Goal: Task Accomplishment & Management: Use online tool/utility

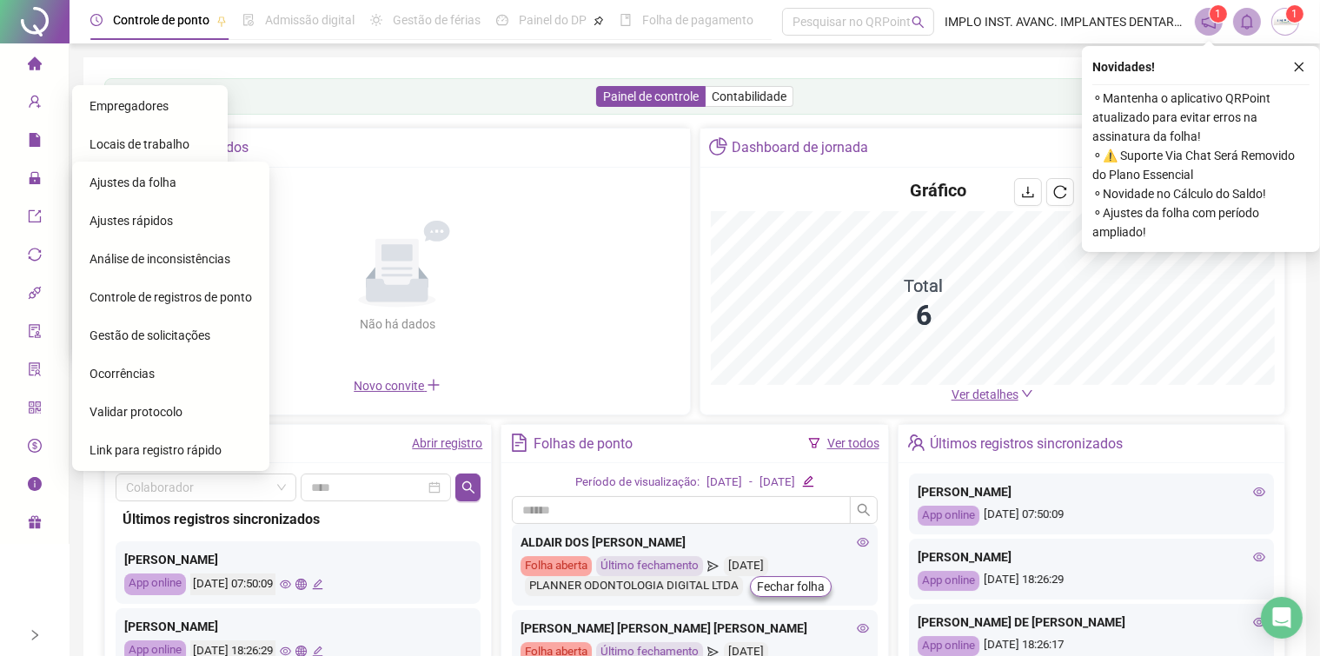
click at [149, 181] on span "Ajustes da folha" at bounding box center [133, 183] width 87 height 14
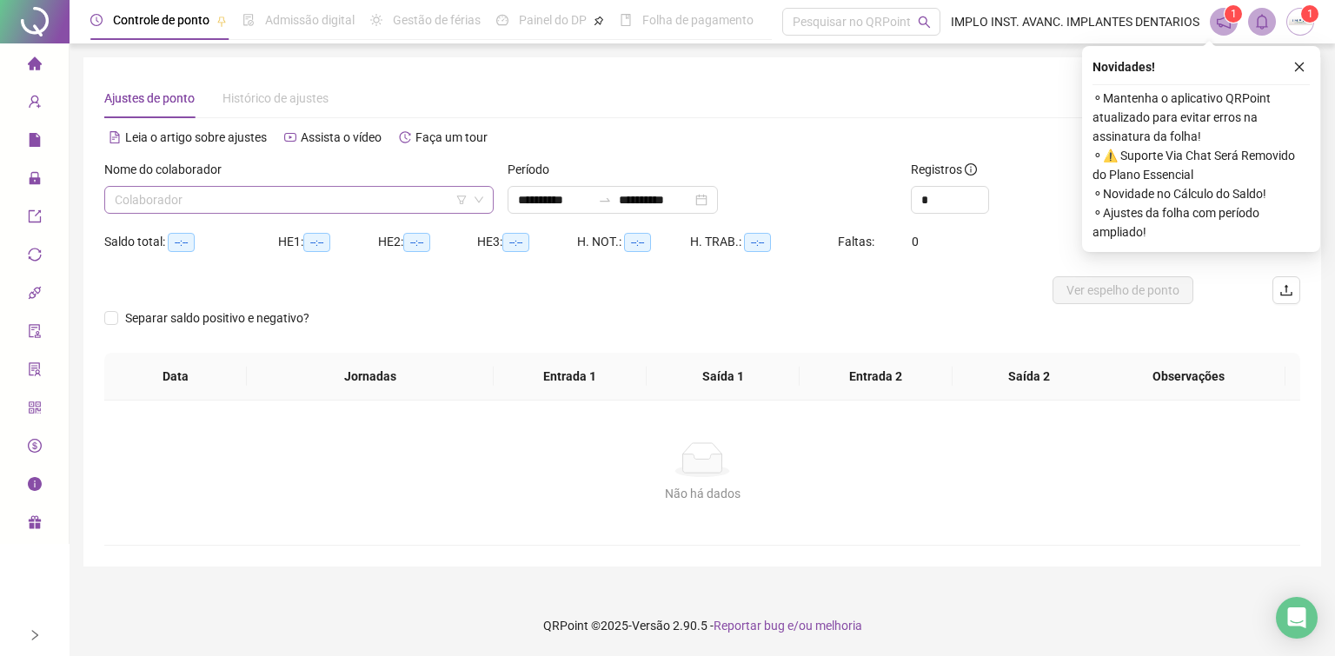
click at [479, 200] on icon "down" at bounding box center [479, 200] width 10 height 10
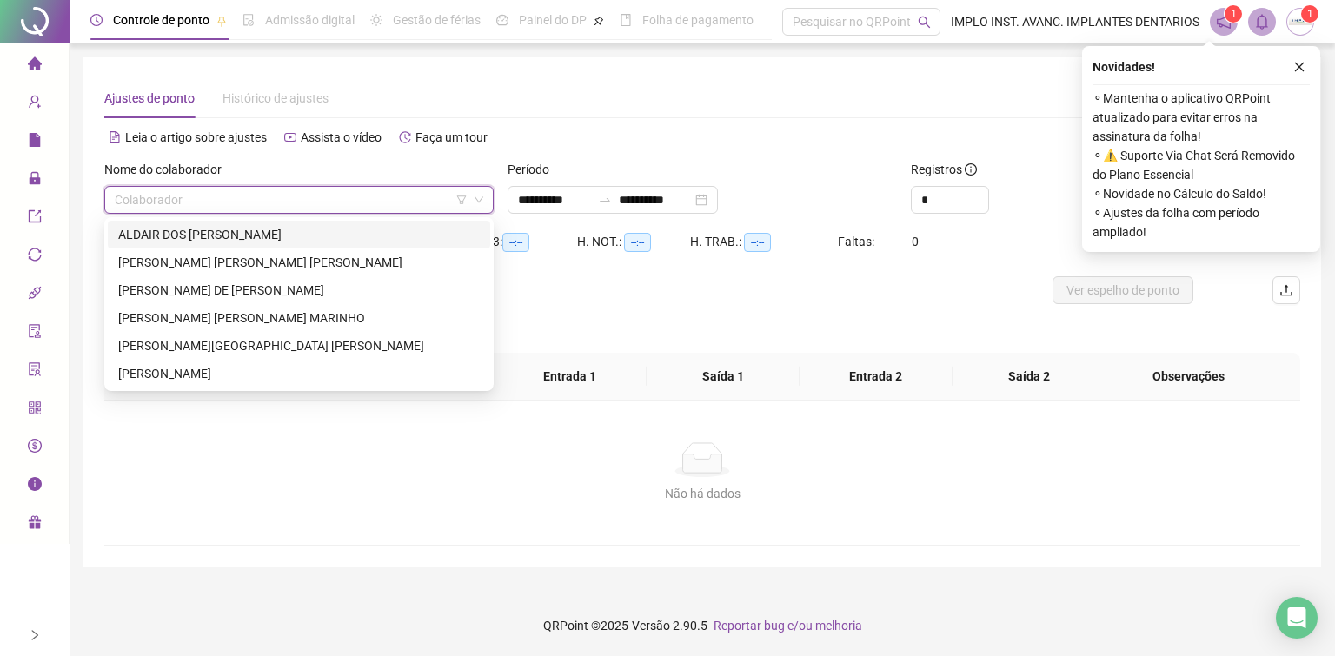
click at [400, 201] on input "search" at bounding box center [291, 200] width 353 height 26
click at [158, 373] on div "[PERSON_NAME]" at bounding box center [299, 373] width 362 height 19
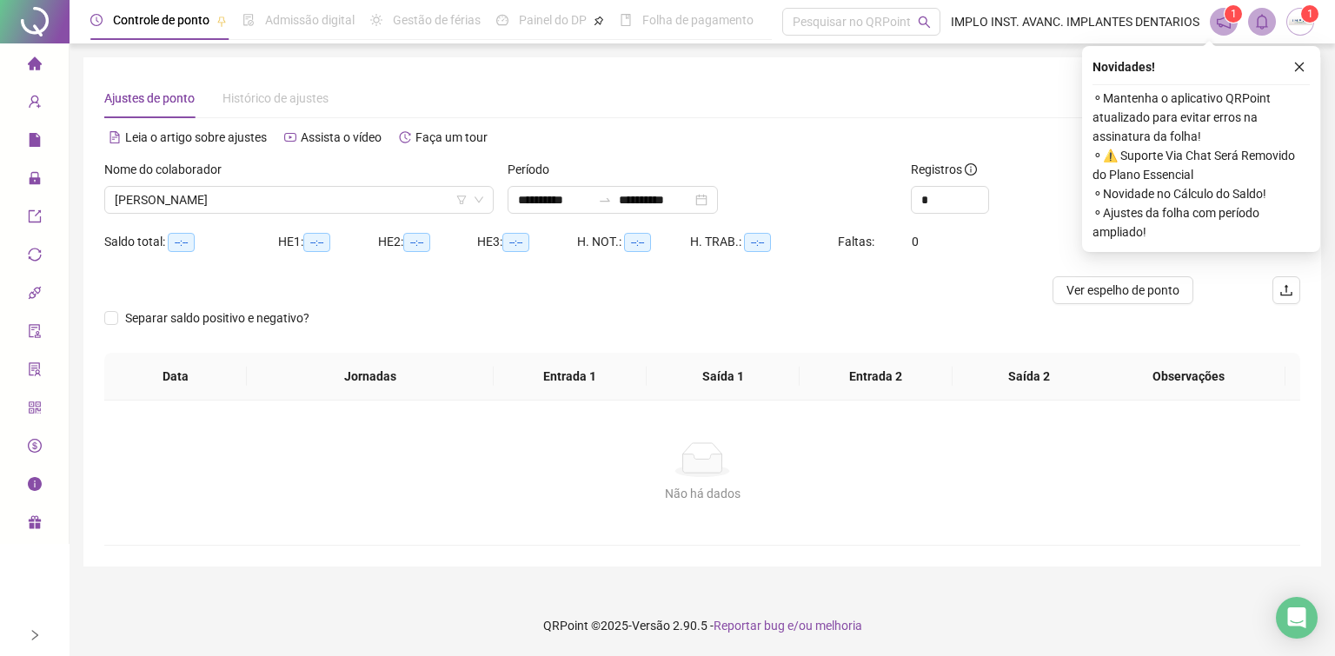
drag, startPoint x: 1297, startPoint y: 61, endPoint x: 1231, endPoint y: 108, distance: 80.3
click at [1297, 65] on icon "close" at bounding box center [1299, 67] width 12 height 12
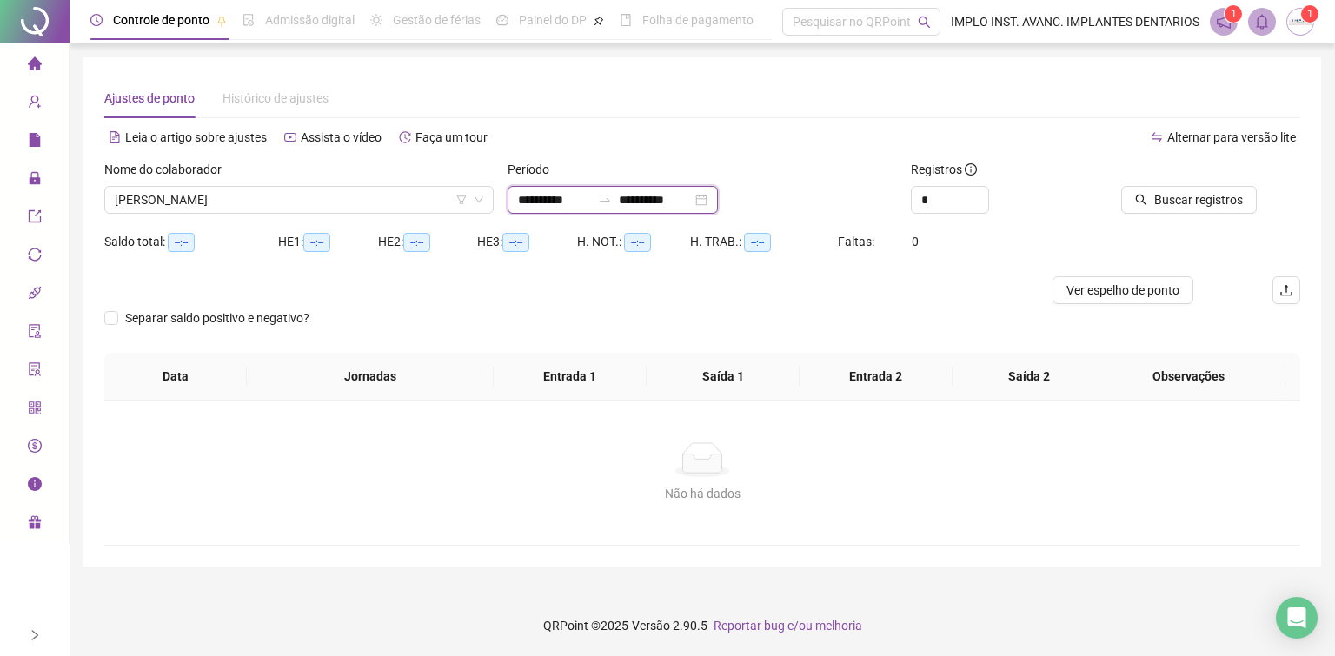
click at [654, 195] on input "**********" at bounding box center [655, 199] width 73 height 19
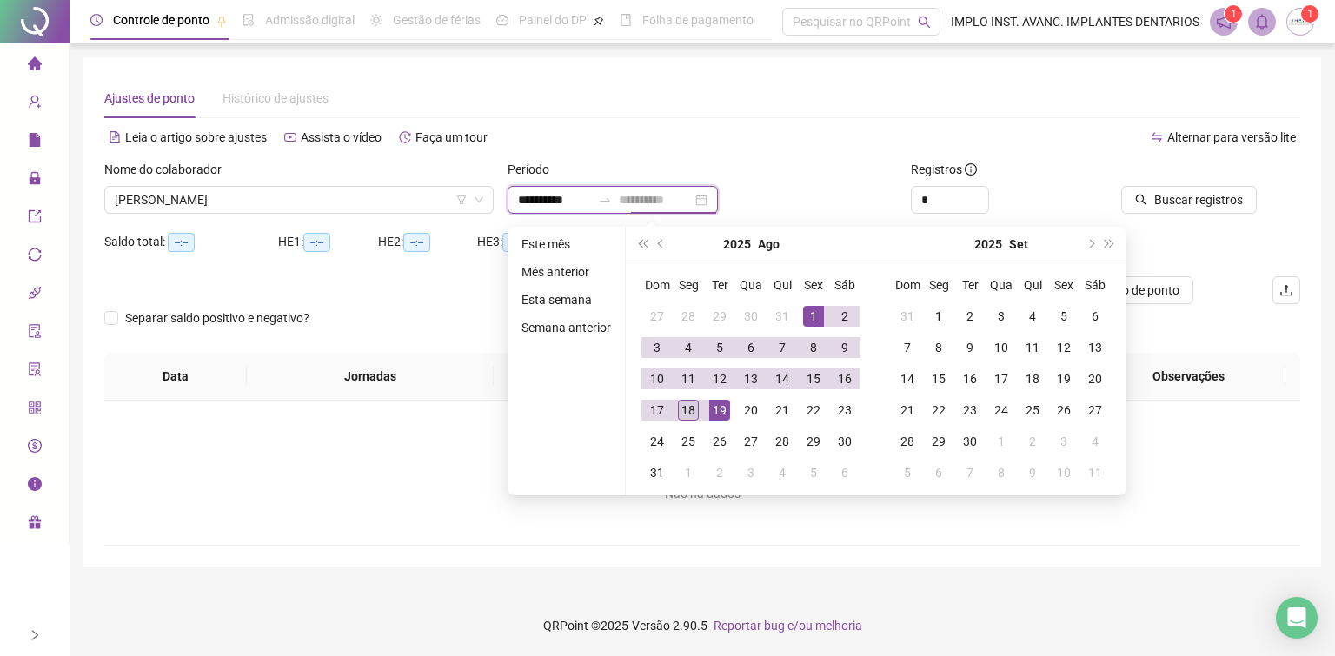
type input "**********"
click at [684, 406] on div "18" at bounding box center [688, 410] width 21 height 21
type input "**********"
click at [813, 306] on div "1" at bounding box center [813, 316] width 21 height 21
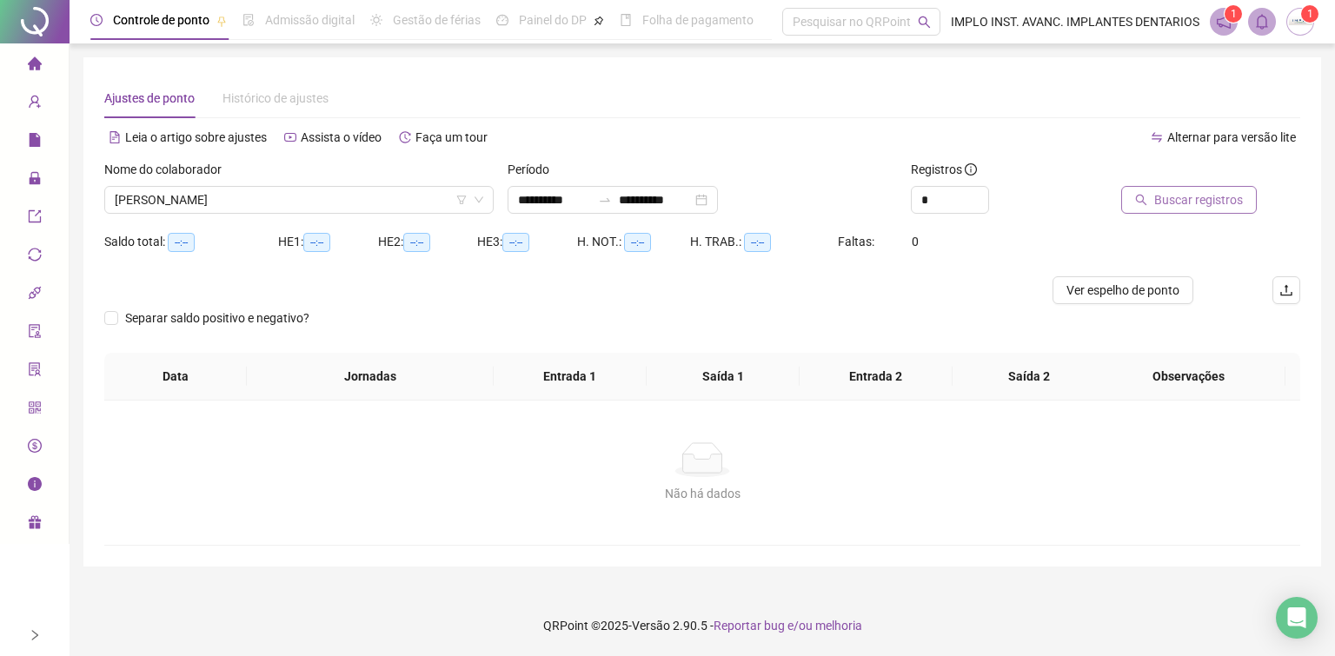
click at [1130, 196] on button "Buscar registros" at bounding box center [1189, 200] width 136 height 28
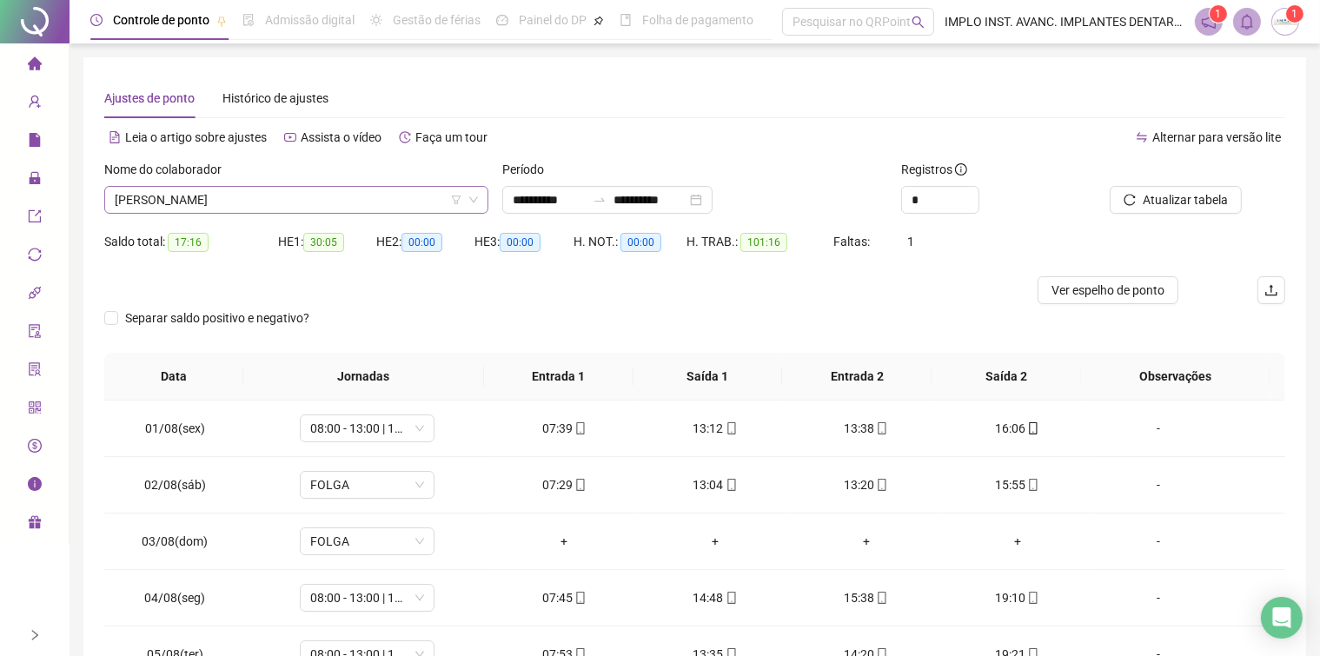
click at [475, 195] on icon "down" at bounding box center [473, 200] width 10 height 10
click at [473, 196] on icon "down" at bounding box center [473, 200] width 10 height 10
click at [447, 196] on span "[PERSON_NAME]" at bounding box center [296, 200] width 363 height 26
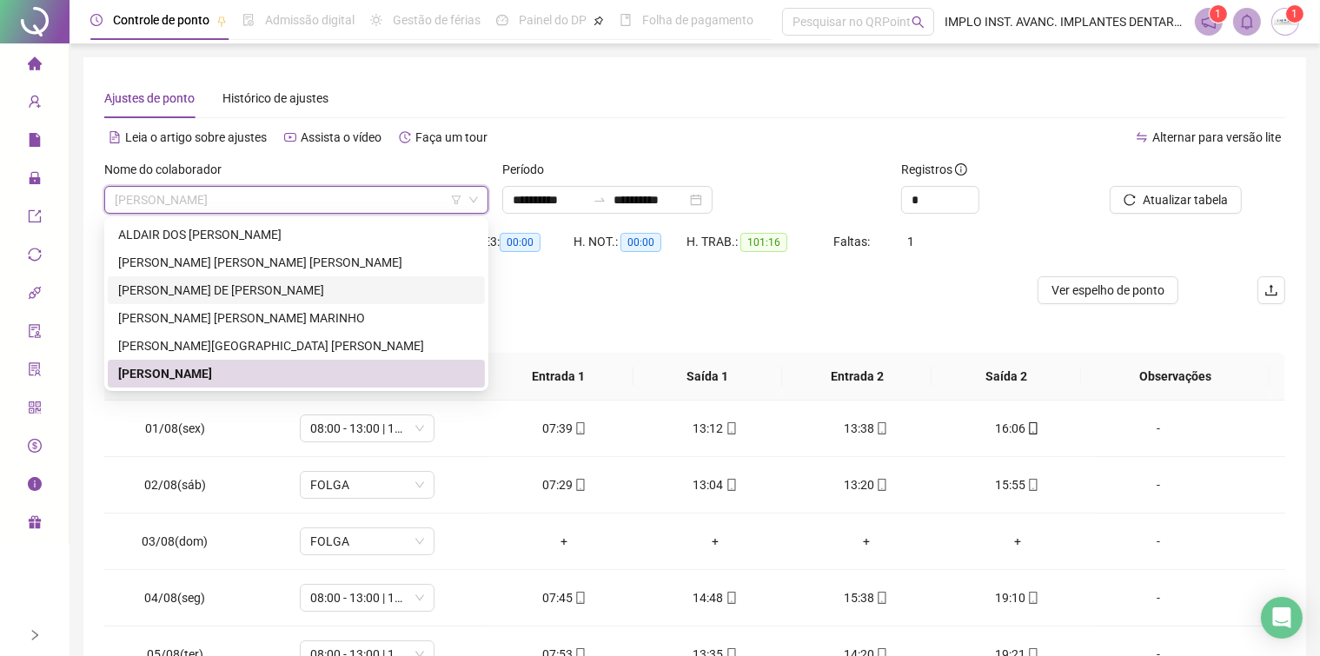
click at [203, 289] on div "[PERSON_NAME] DE [PERSON_NAME]" at bounding box center [296, 290] width 356 height 19
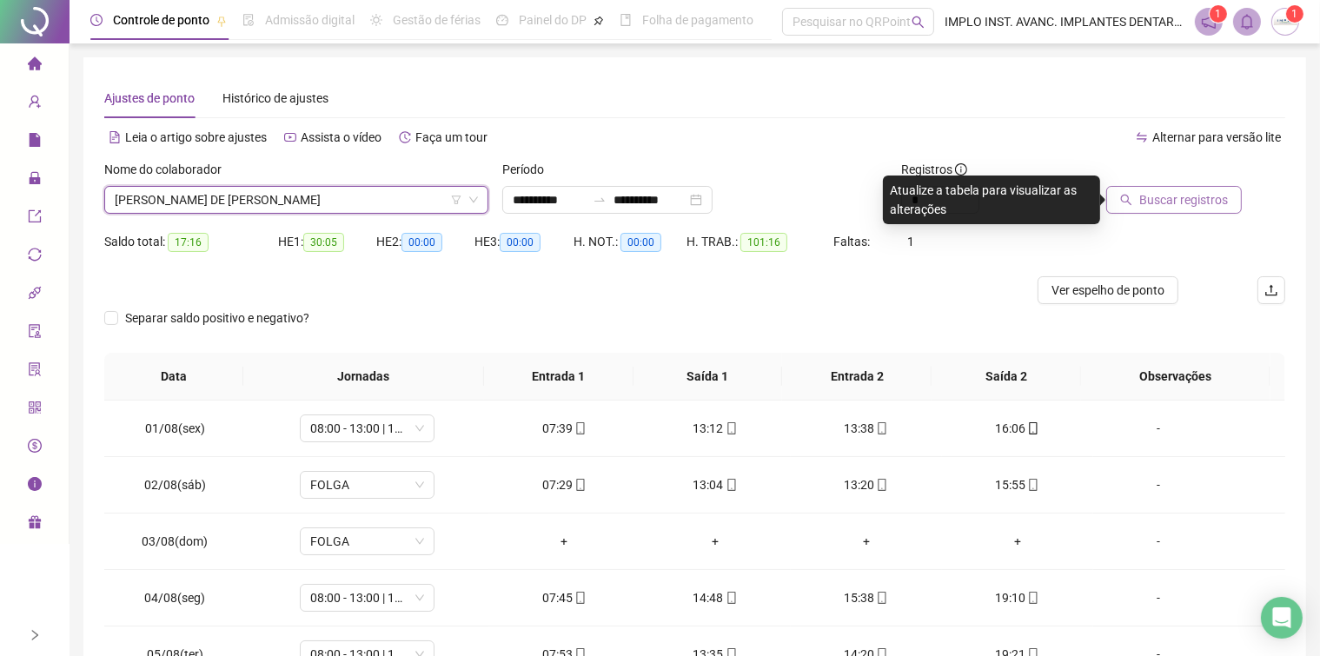
click at [1165, 199] on span "Buscar registros" at bounding box center [1183, 199] width 89 height 19
